Goal: Task Accomplishment & Management: Manage account settings

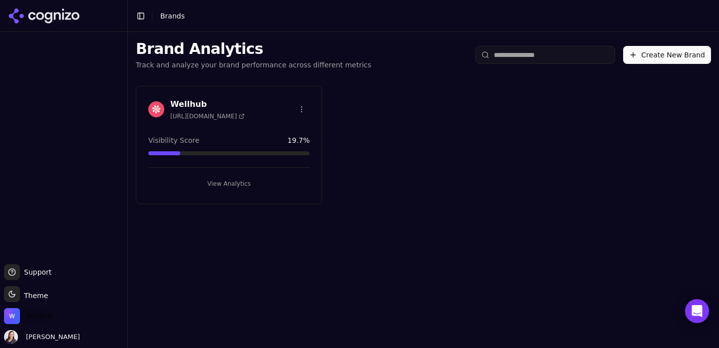
click at [40, 314] on span "Wellhub" at bounding box center [39, 315] width 26 height 9
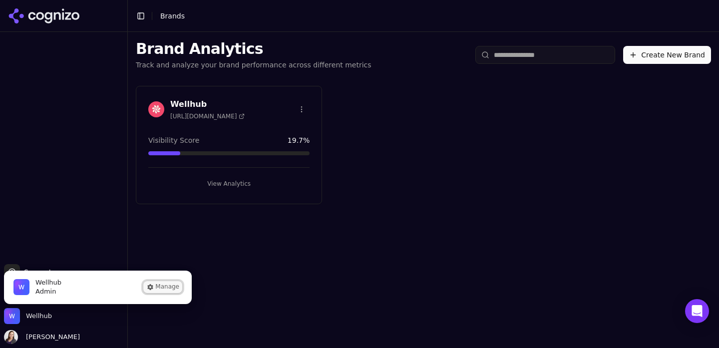
click at [151, 286] on icon "Wellhub is active" at bounding box center [150, 287] width 5 height 6
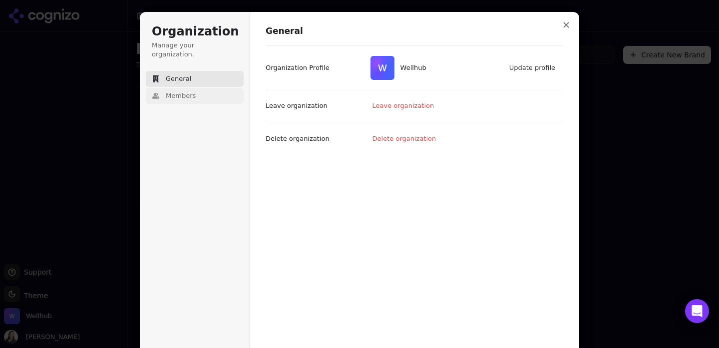
click at [181, 92] on button "Members" at bounding box center [195, 96] width 98 height 16
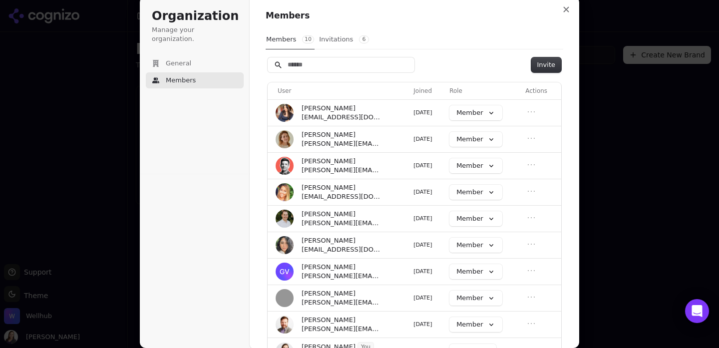
click at [340, 39] on button "Invitations 6" at bounding box center [343, 39] width 51 height 19
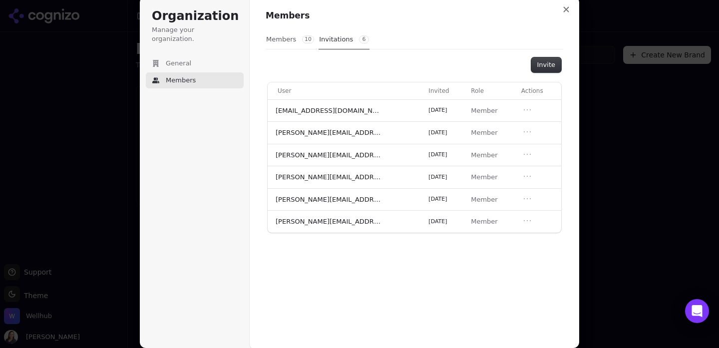
click at [278, 41] on button "Members 10" at bounding box center [290, 39] width 49 height 19
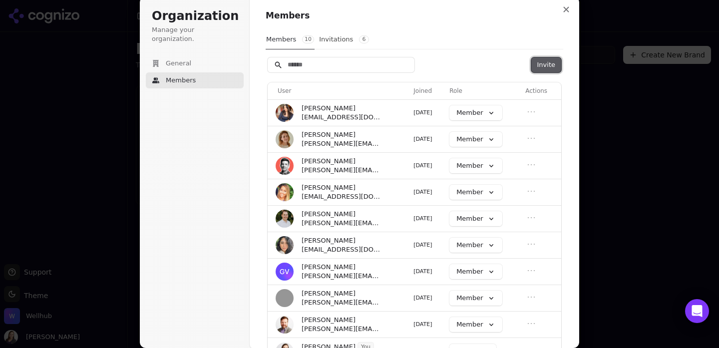
click at [537, 67] on button "Invite" at bounding box center [546, 64] width 30 height 15
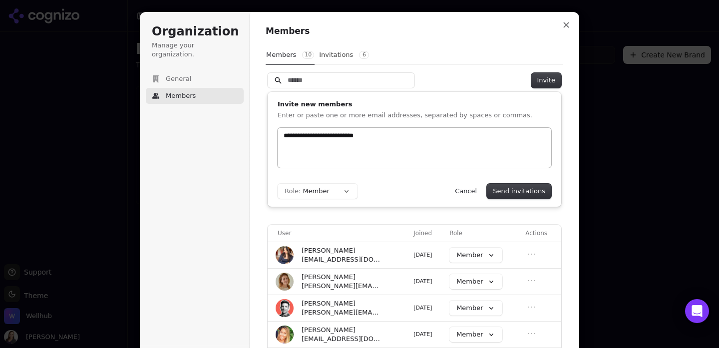
click at [356, 131] on input "**********" at bounding box center [415, 136] width 266 height 10
type input "**********"
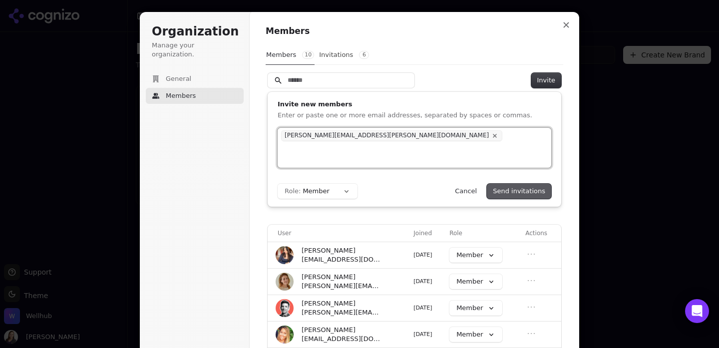
click at [501, 191] on button "Send invitations" at bounding box center [519, 191] width 64 height 15
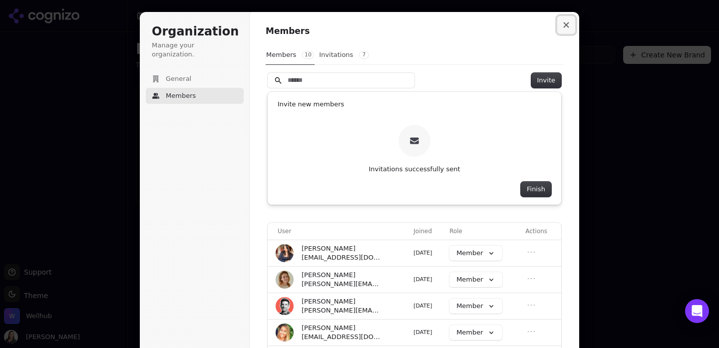
click at [565, 25] on icon "Close modal" at bounding box center [566, 25] width 6 height 6
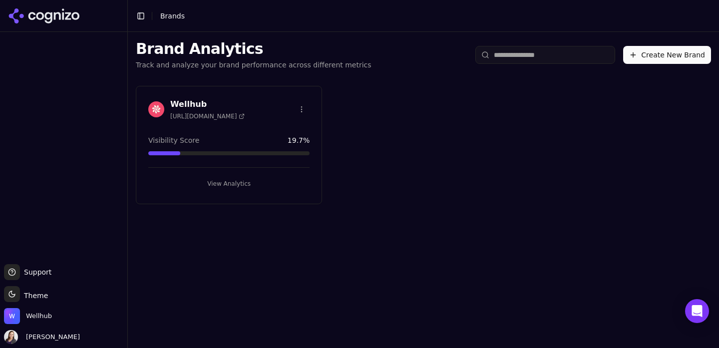
click at [206, 184] on button "View Analytics" at bounding box center [228, 184] width 161 height 16
